Goal: Task Accomplishment & Management: Complete application form

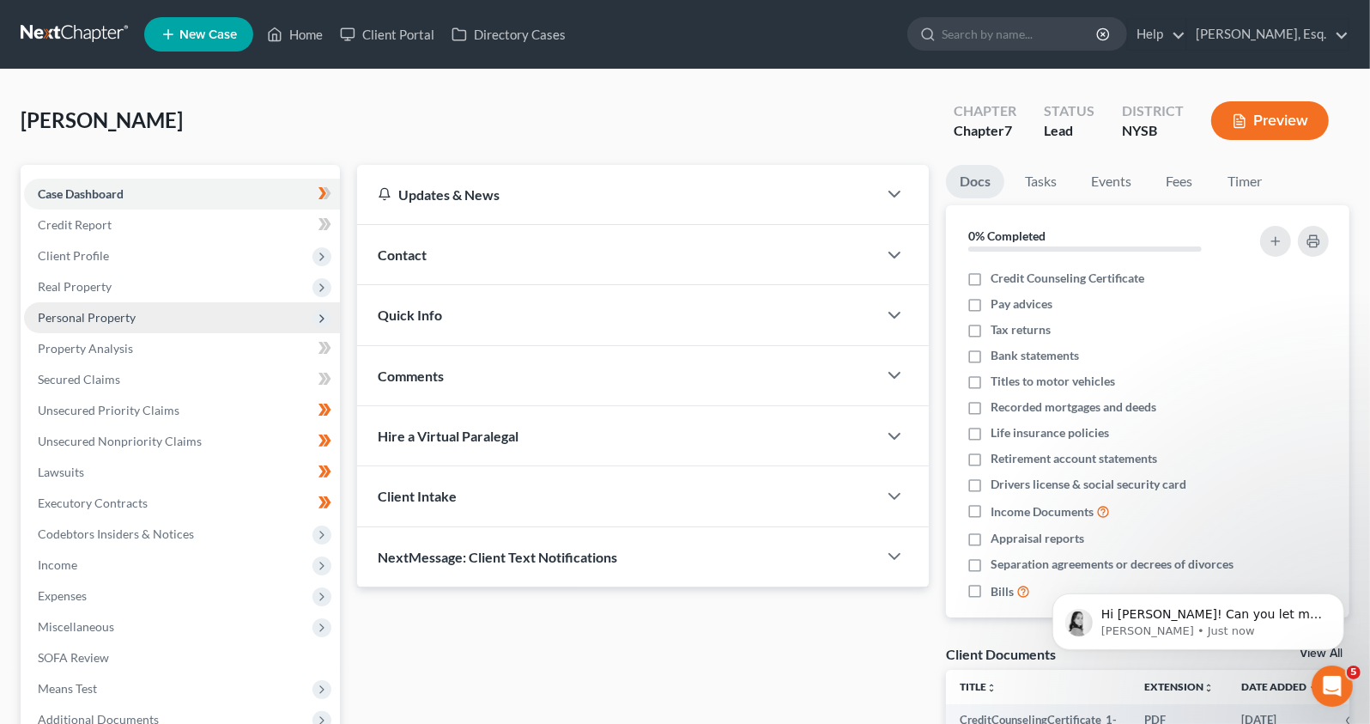
click at [112, 324] on span "Personal Property" at bounding box center [182, 317] width 316 height 31
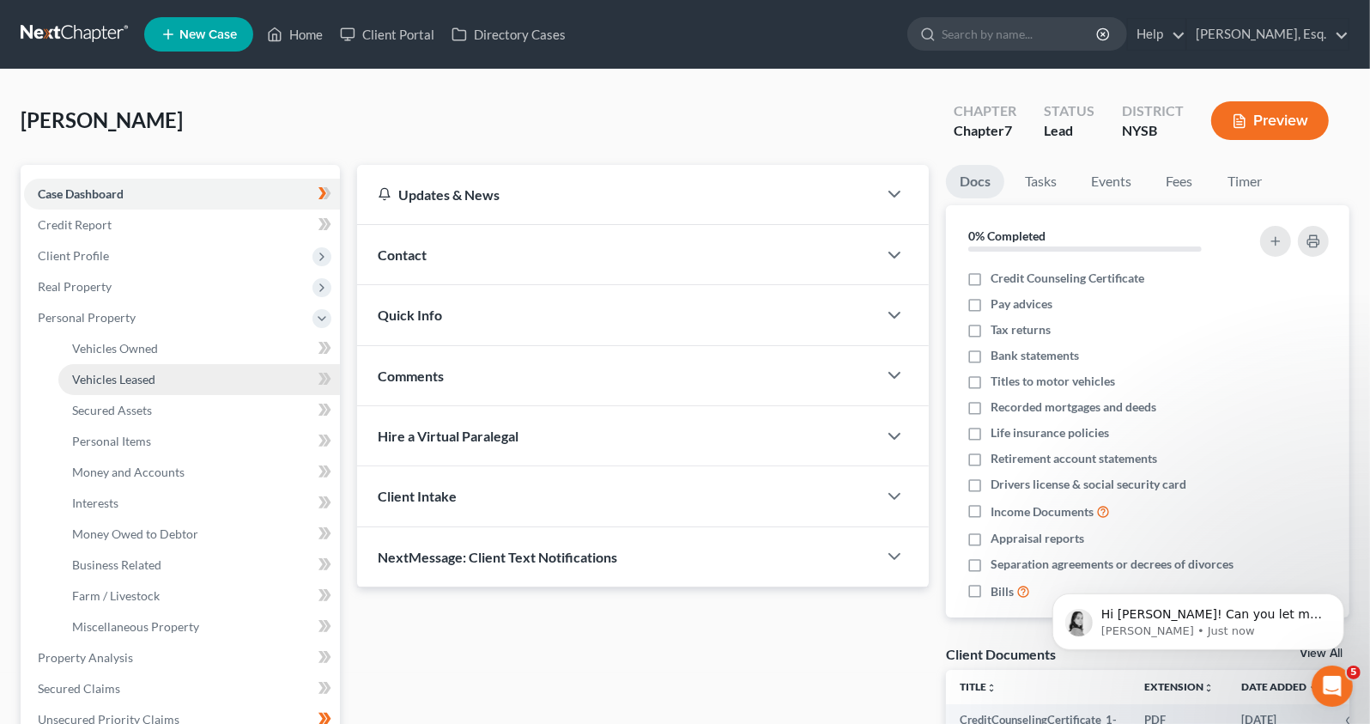
click at [106, 380] on span "Vehicles Leased" at bounding box center [113, 379] width 83 height 15
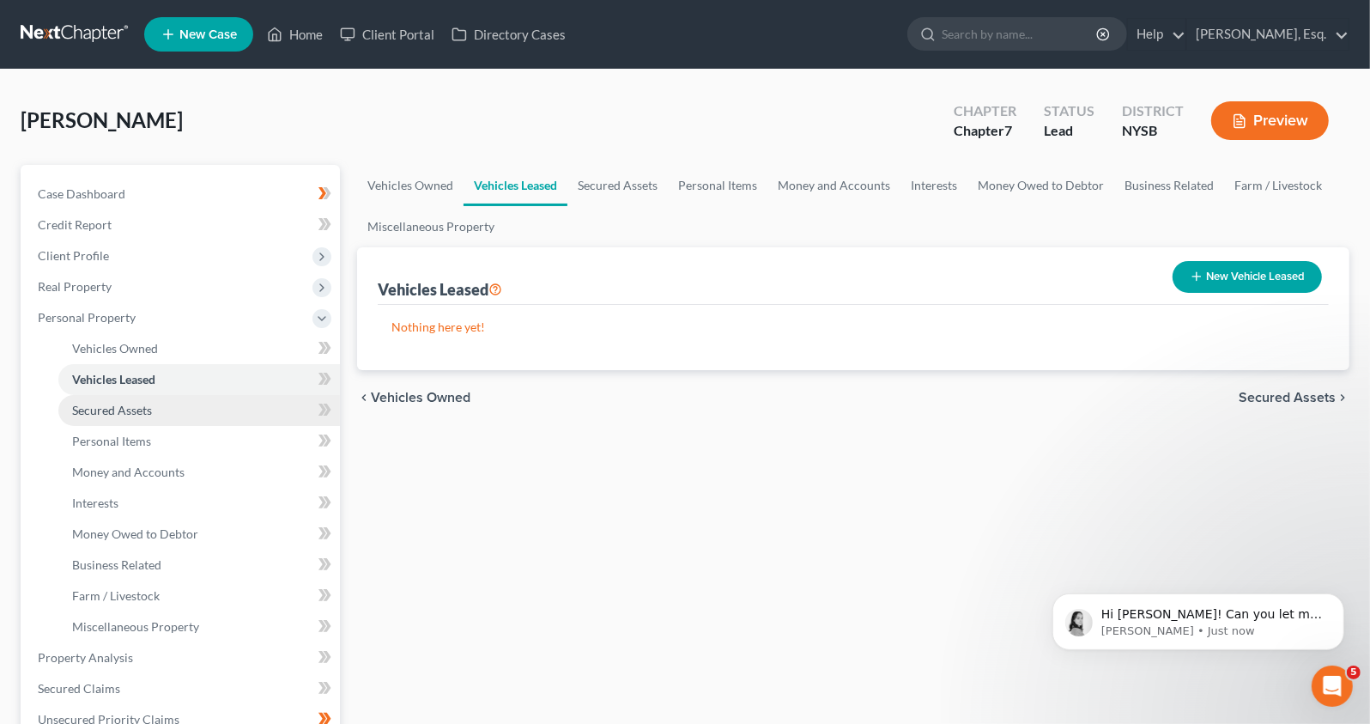
click at [155, 410] on link "Secured Assets" at bounding box center [199, 410] width 282 height 31
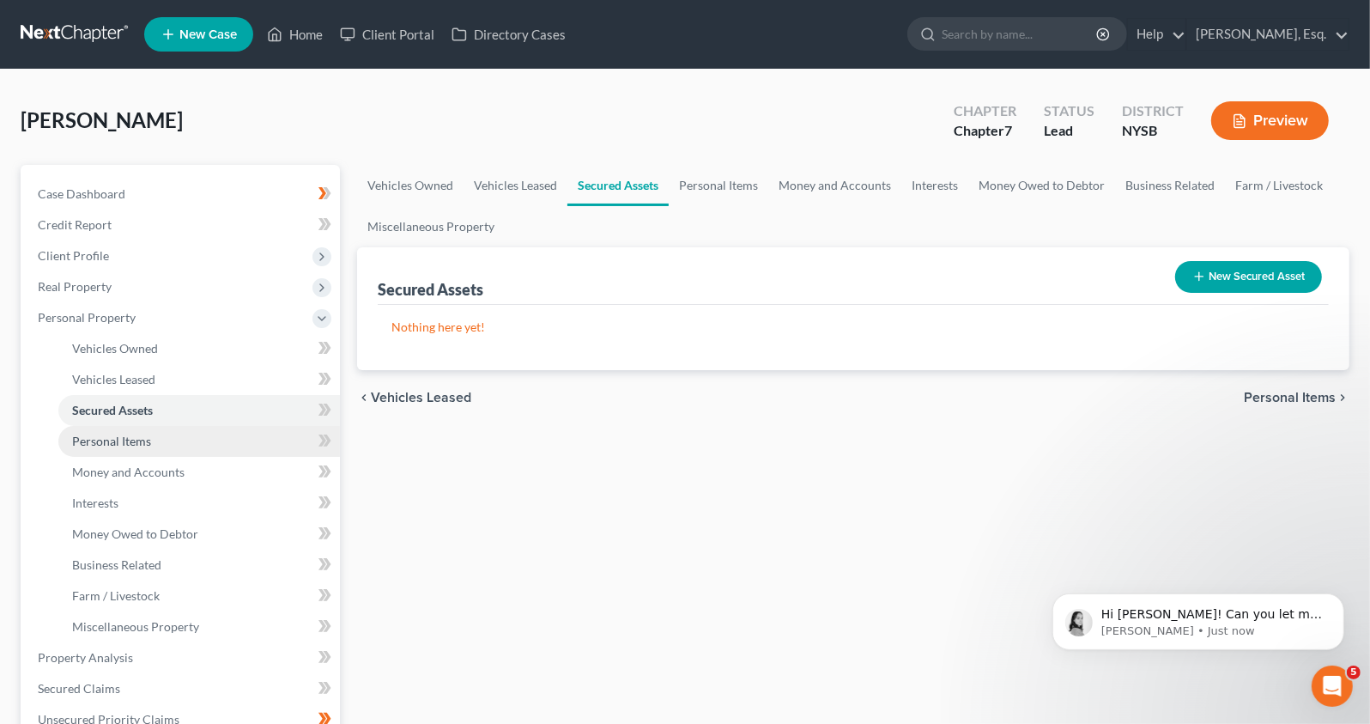
click at [146, 441] on span "Personal Items" at bounding box center [111, 441] width 79 height 15
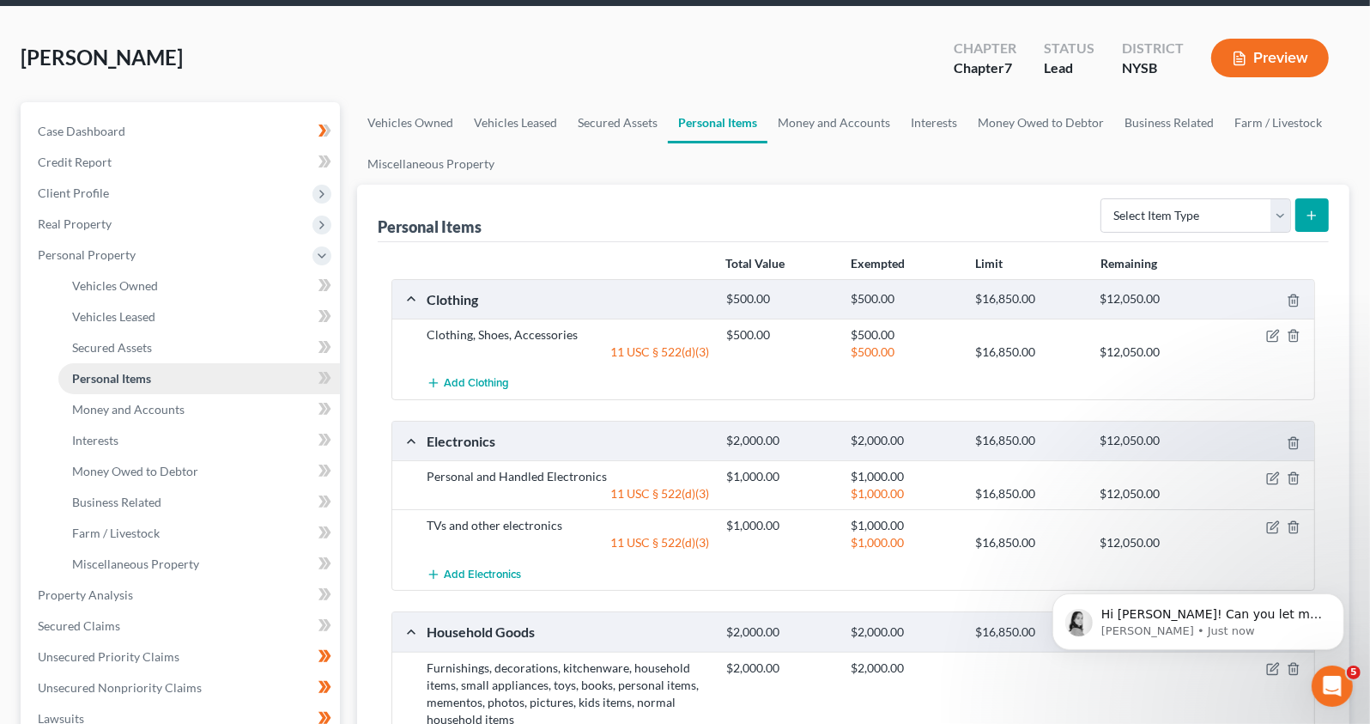
scroll to position [82, 0]
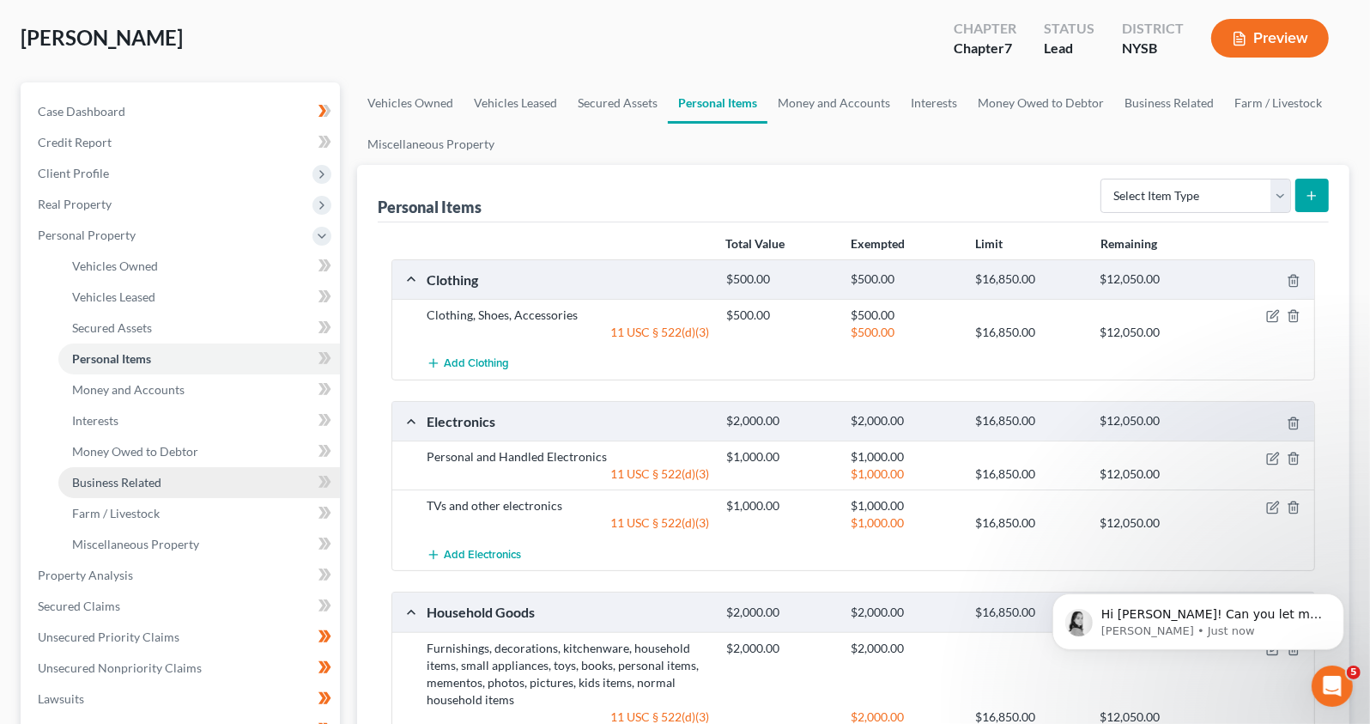
click at [123, 483] on span "Business Related" at bounding box center [116, 482] width 89 height 15
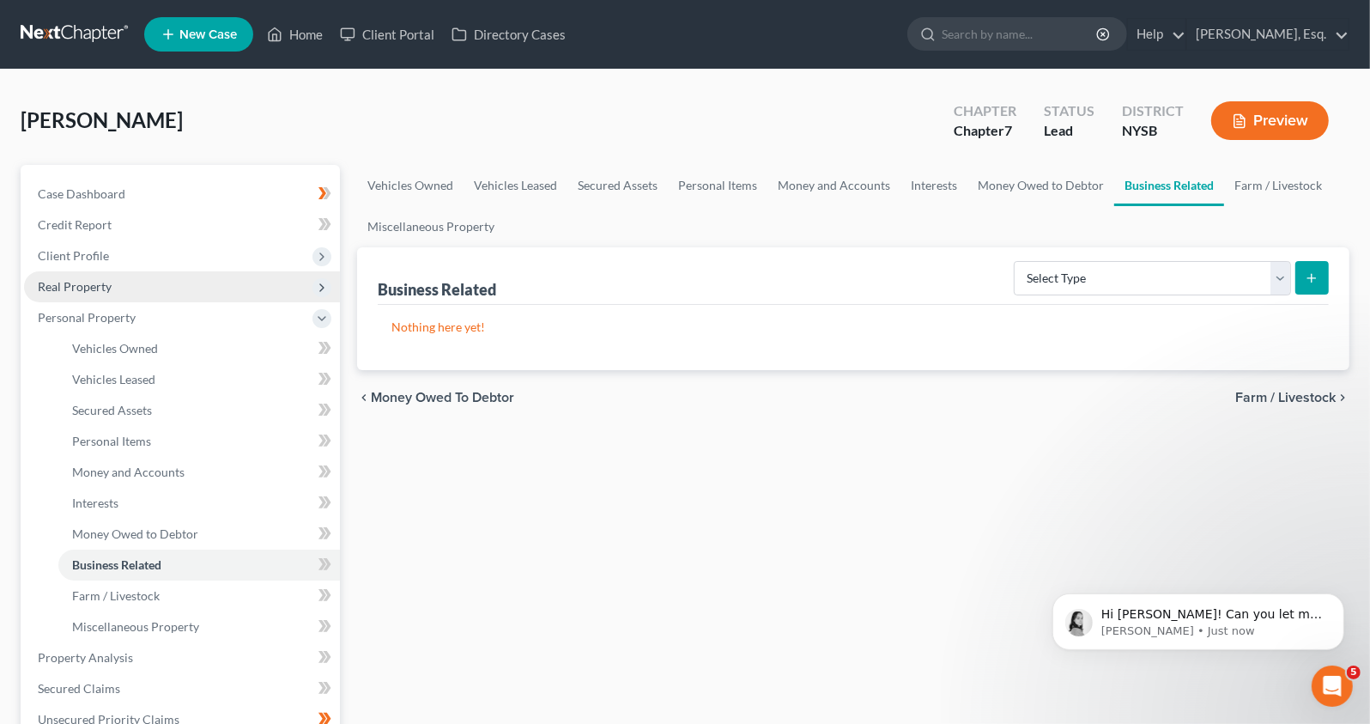
click at [149, 297] on span "Real Property" at bounding box center [182, 286] width 316 height 31
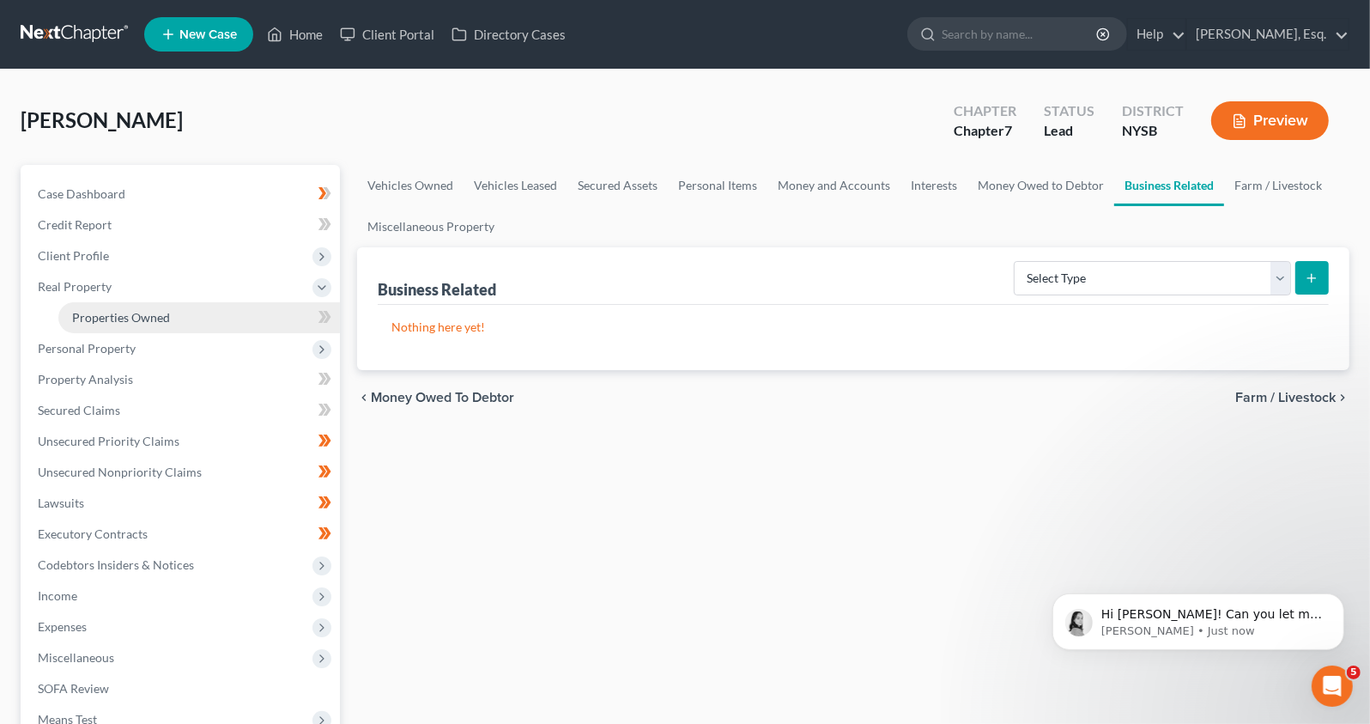
click at [149, 316] on span "Properties Owned" at bounding box center [121, 317] width 98 height 15
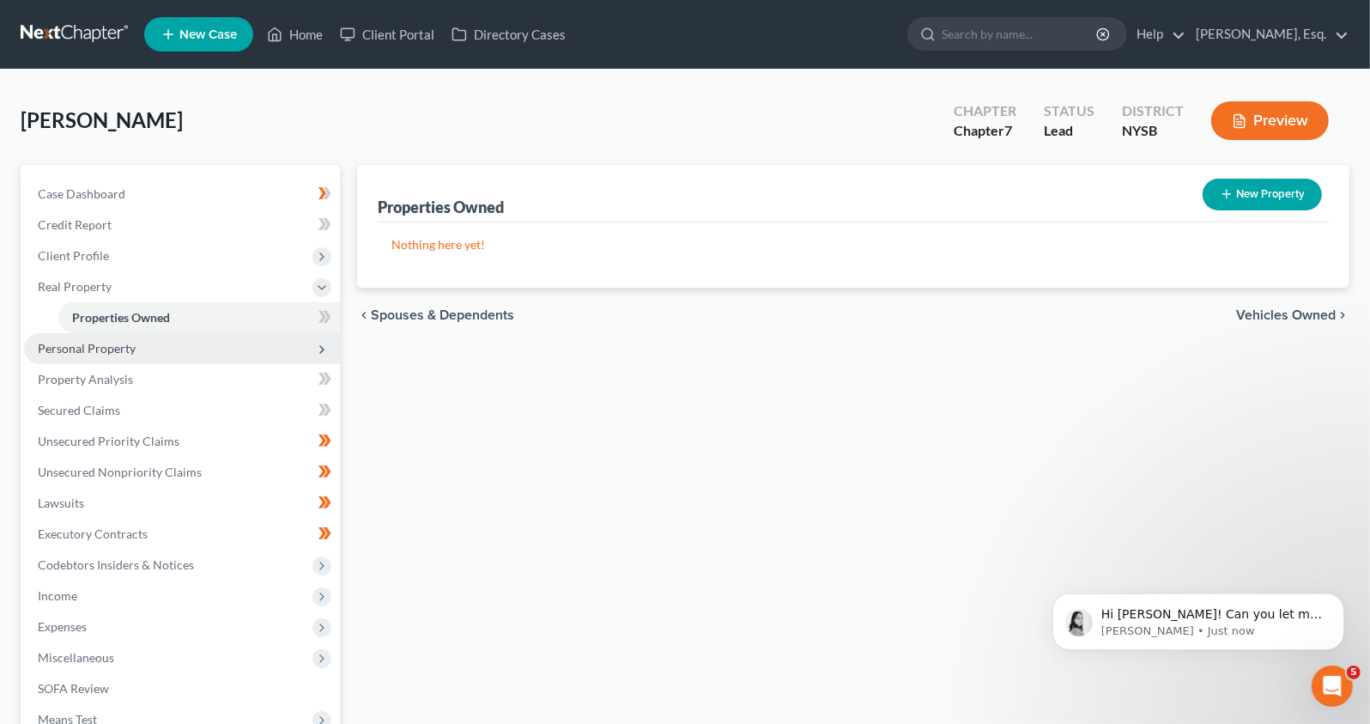
click at [106, 348] on span "Personal Property" at bounding box center [87, 348] width 98 height 15
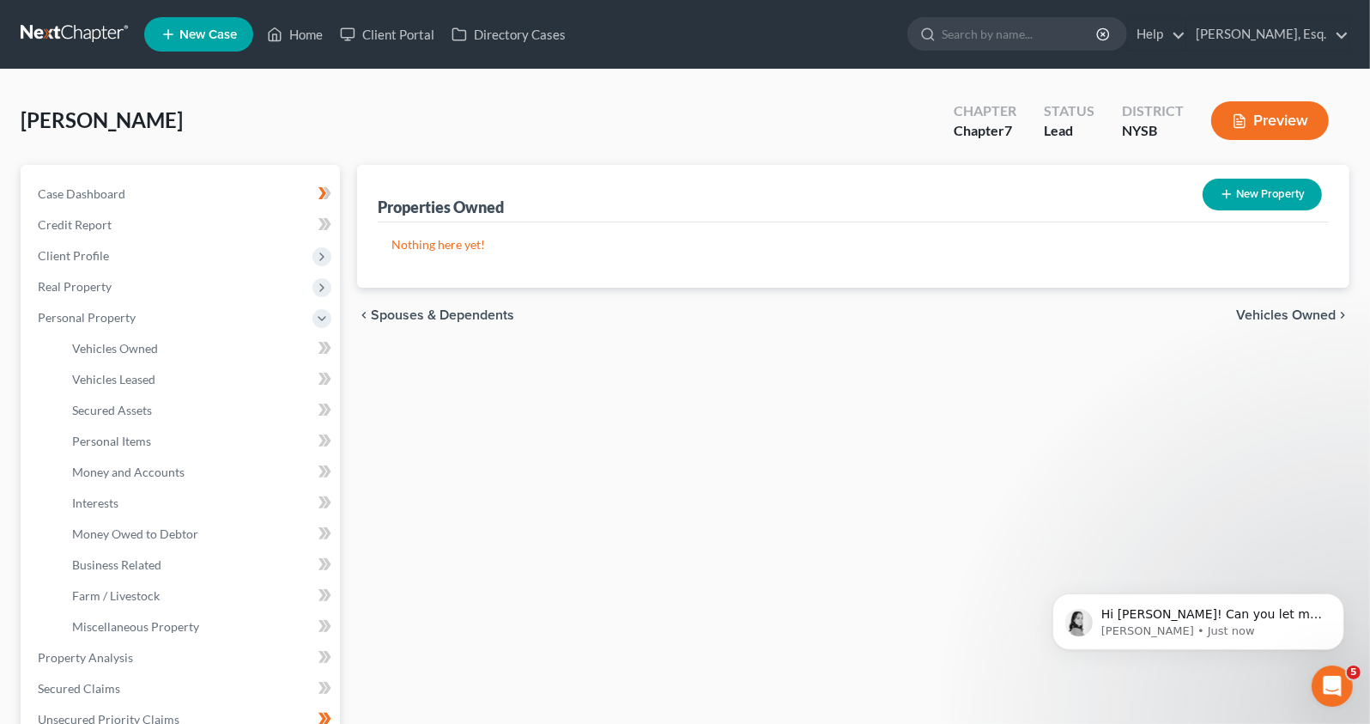
click at [1233, 125] on icon "button" at bounding box center [1239, 120] width 15 height 15
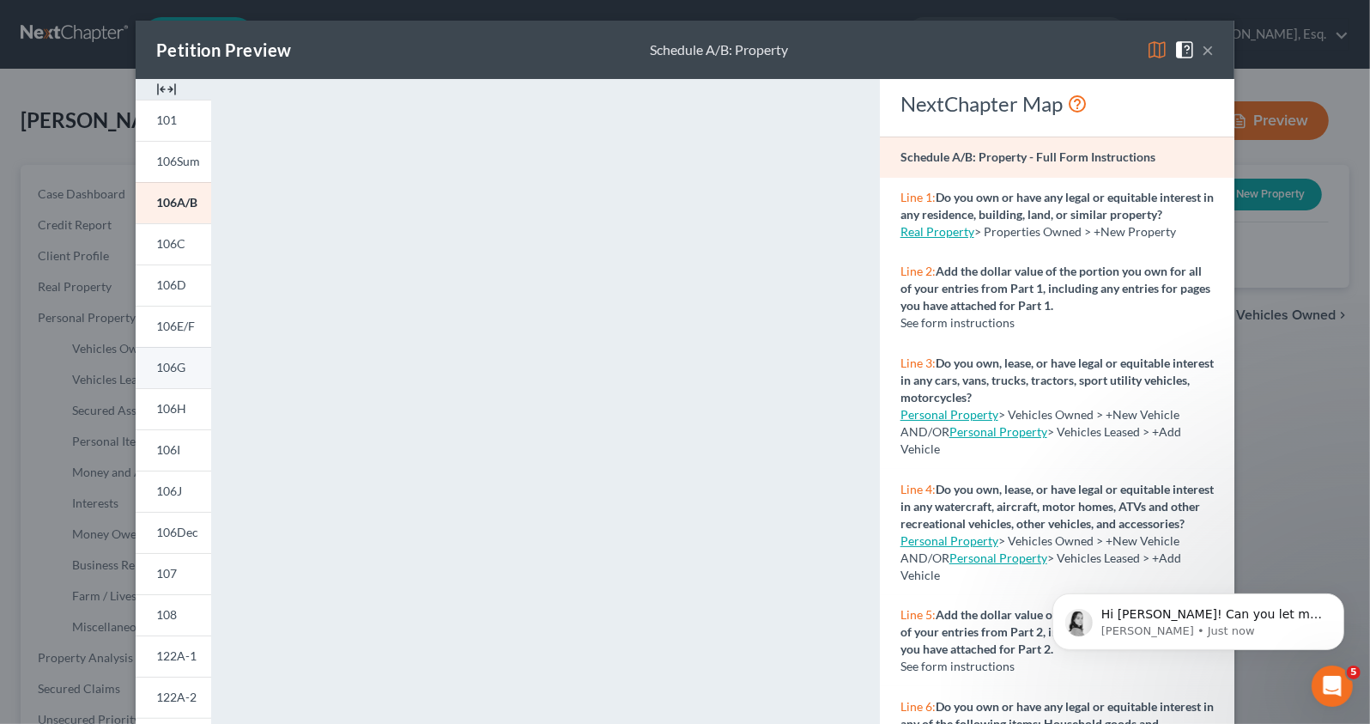
click at [186, 364] on link "106G" at bounding box center [174, 367] width 76 height 41
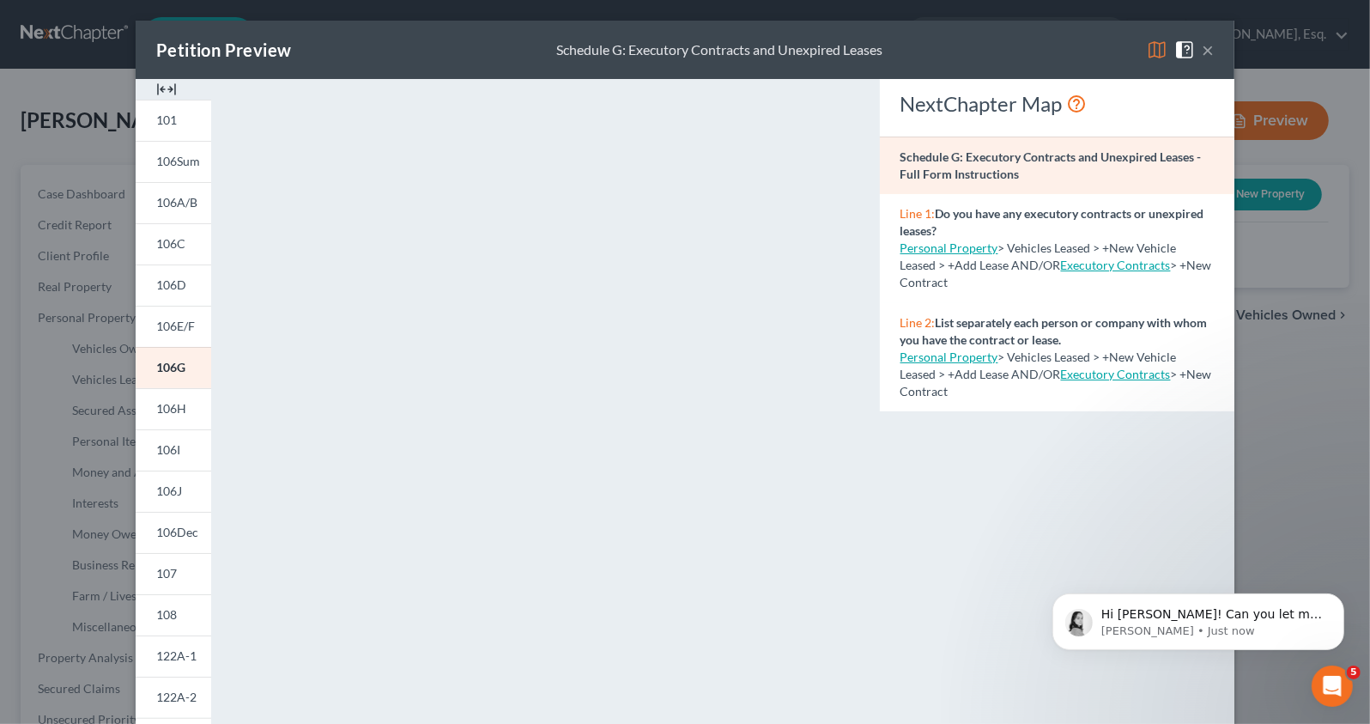
click at [1205, 50] on button "×" at bounding box center [1208, 49] width 12 height 21
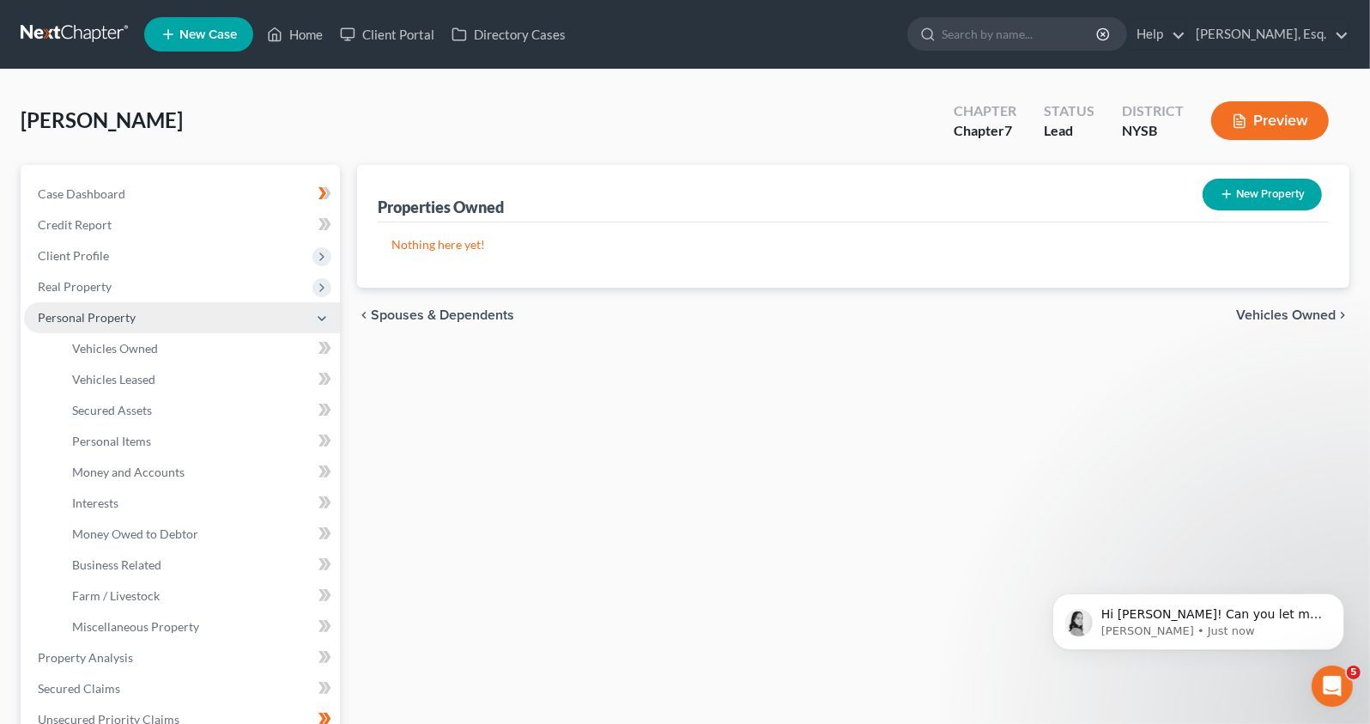
click at [329, 324] on span "Personal Property" at bounding box center [182, 317] width 316 height 31
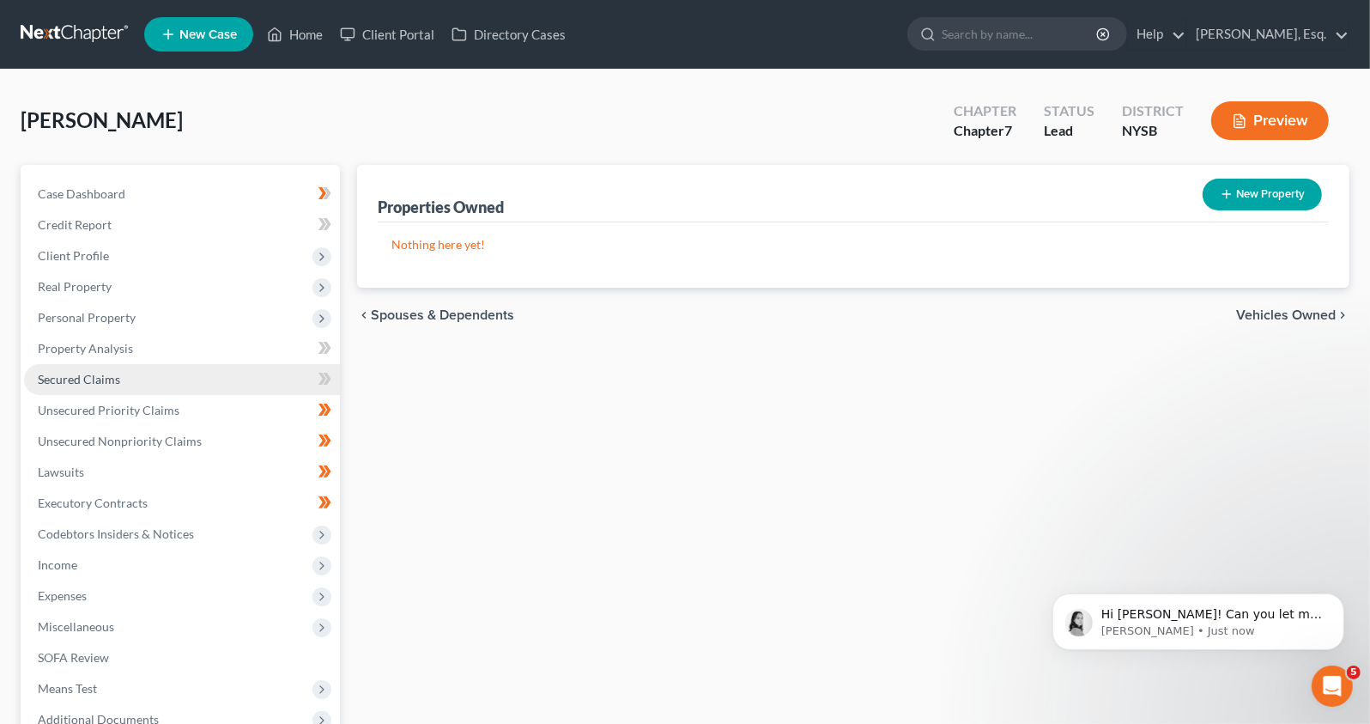
click at [133, 382] on link "Secured Claims" at bounding box center [182, 379] width 316 height 31
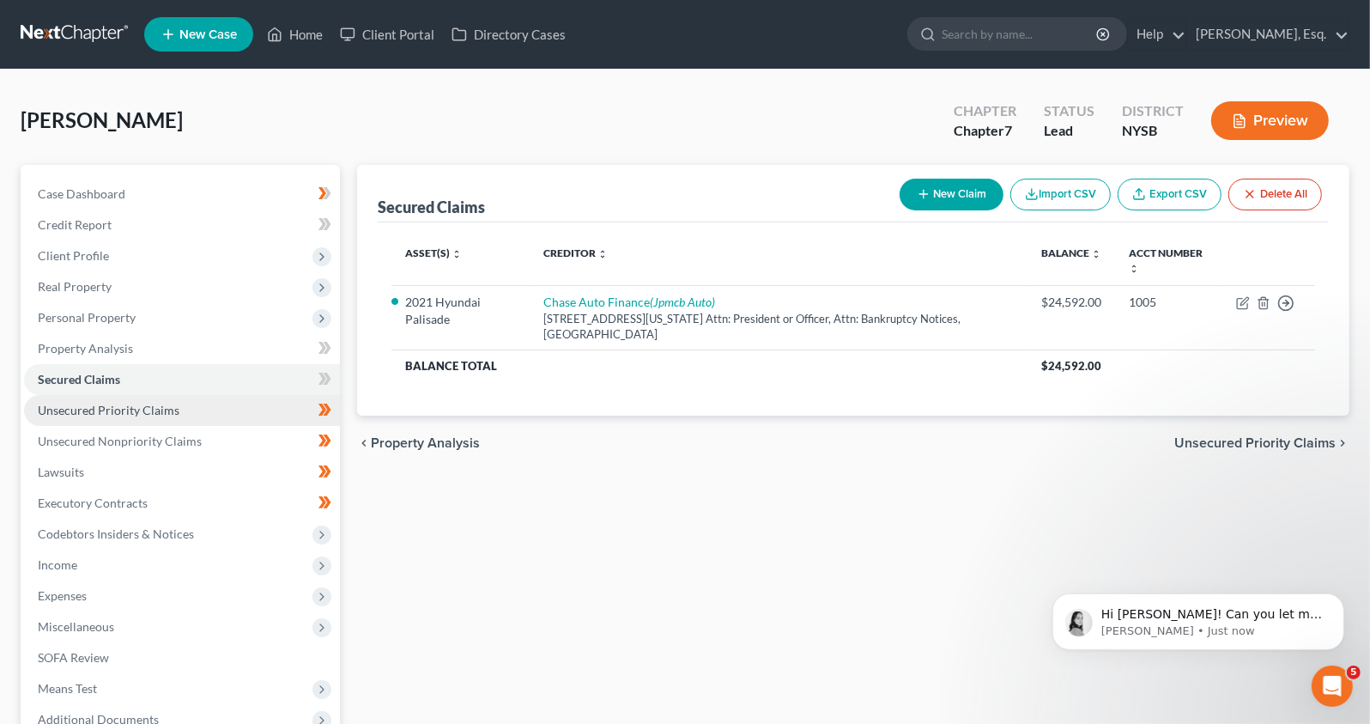
click at [129, 416] on link "Unsecured Priority Claims" at bounding box center [182, 410] width 316 height 31
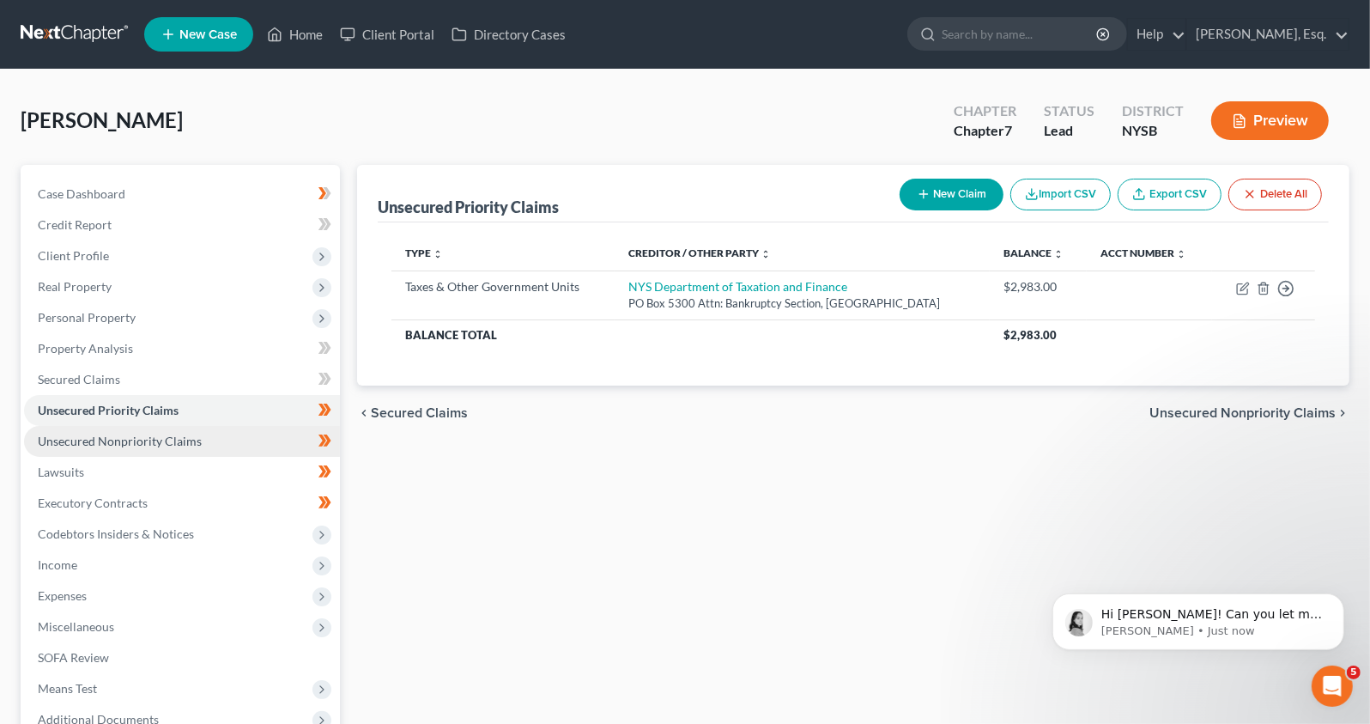
click at [131, 443] on span "Unsecured Nonpriority Claims" at bounding box center [120, 441] width 164 height 15
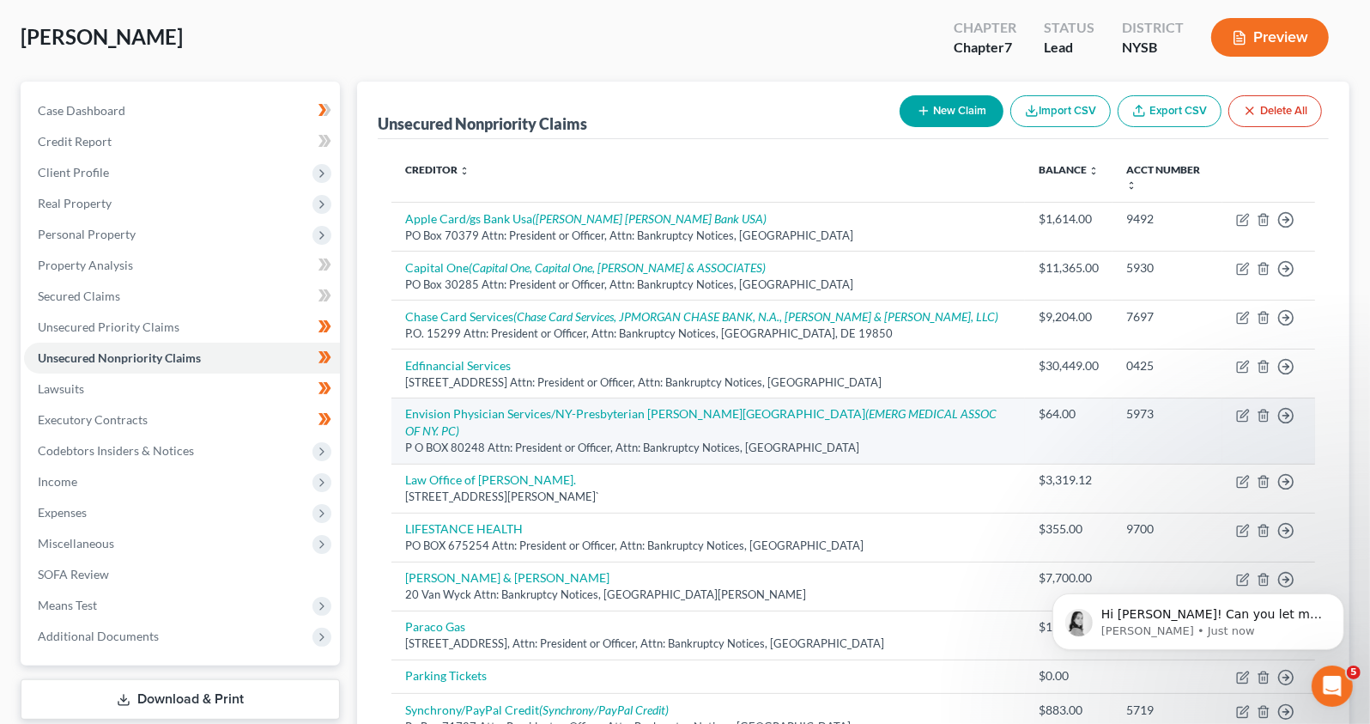
scroll to position [80, 0]
